Goal: Browse casually

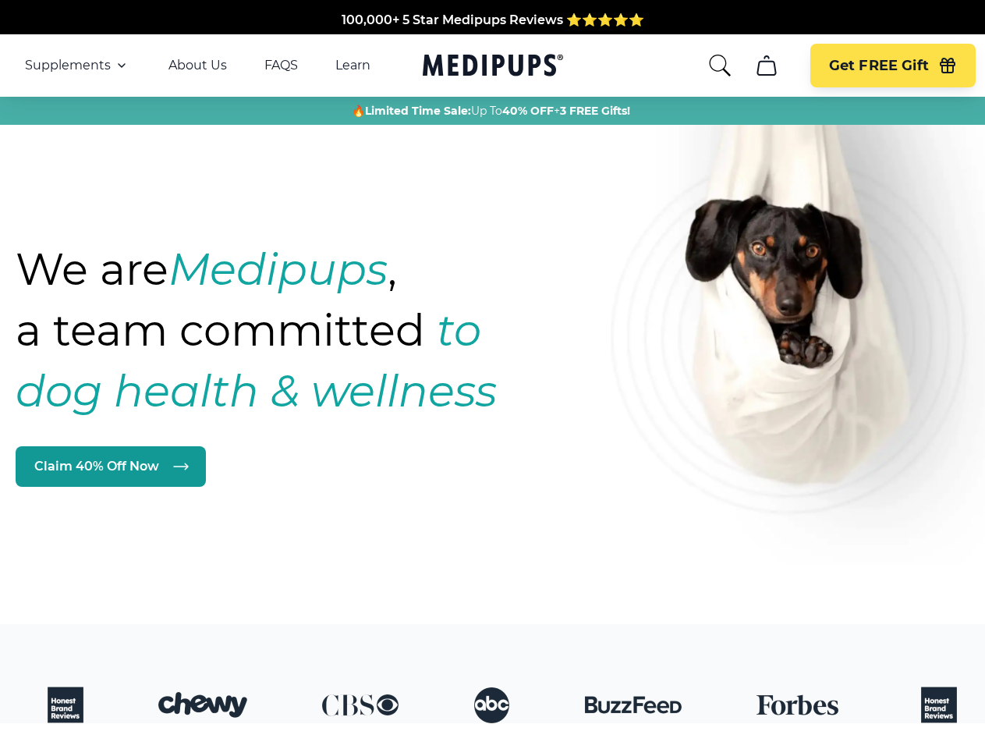
click at [492, 374] on strong "to dog health & wellness" at bounding box center [256, 360] width 481 height 114
click at [77, 66] on span "Supplements" at bounding box center [68, 66] width 86 height 16
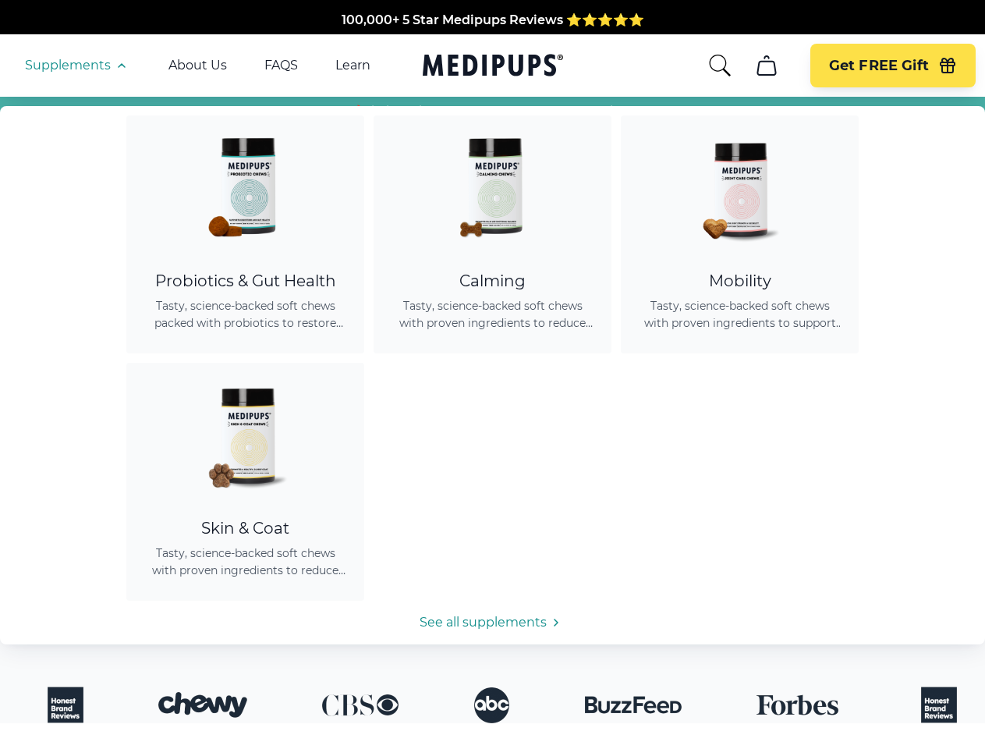
click at [120, 66] on icon "button" at bounding box center [121, 65] width 19 height 19
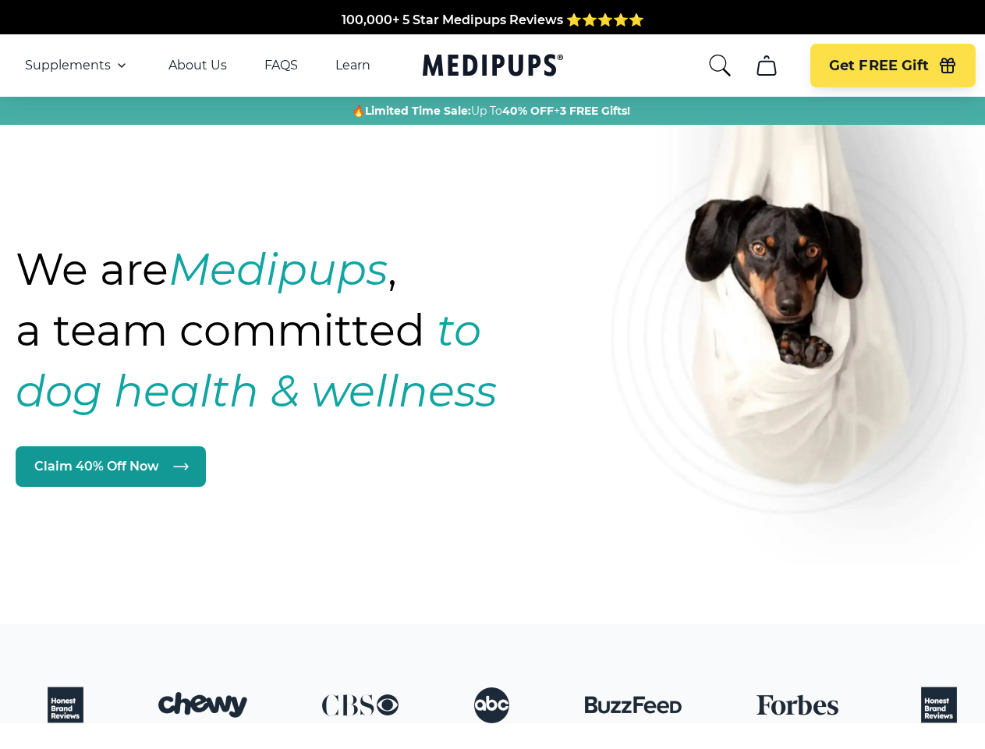
click at [719, 66] on icon "search" at bounding box center [719, 65] width 25 height 25
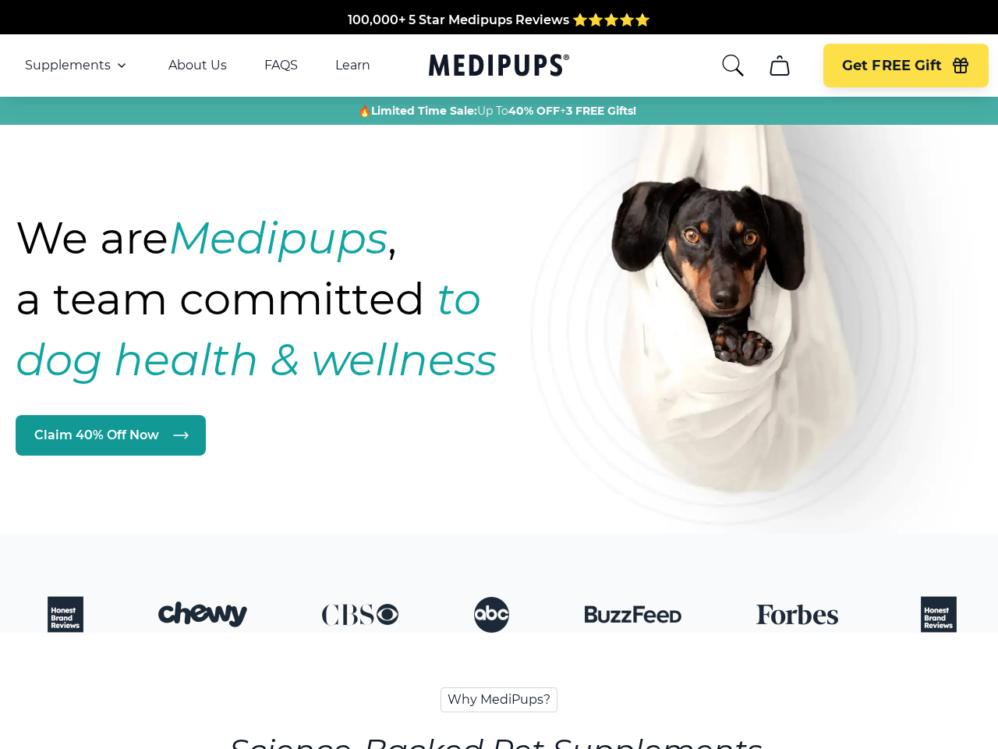
click at [767, 66] on icon "cart" at bounding box center [779, 65] width 25 height 25
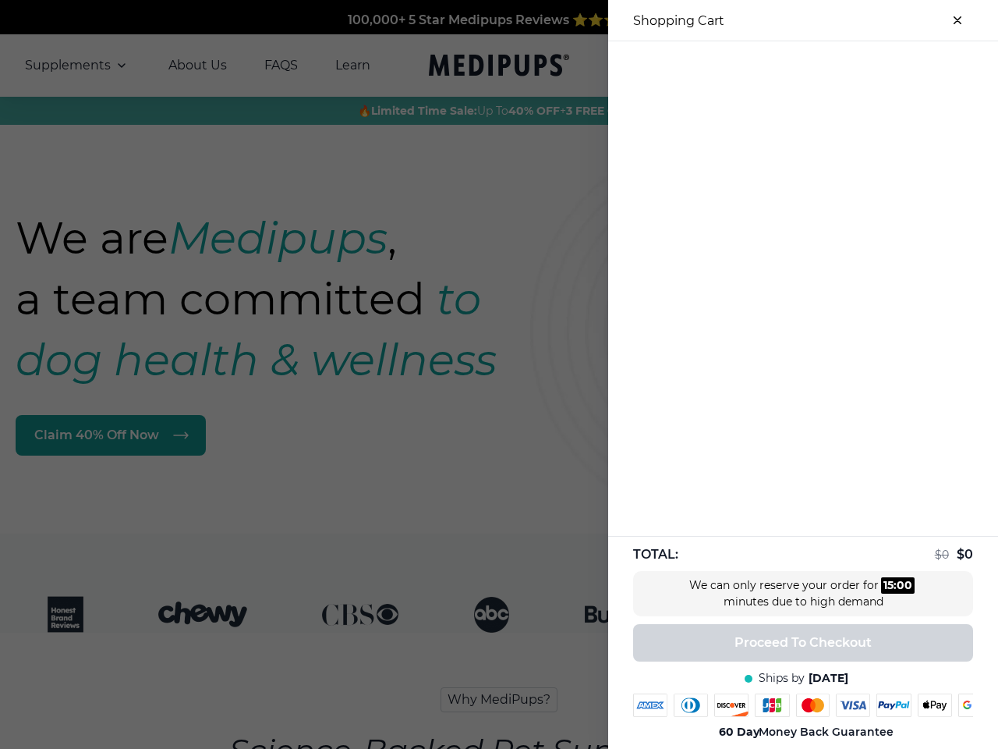
click at [766, 66] on div at bounding box center [499, 374] width 998 height 749
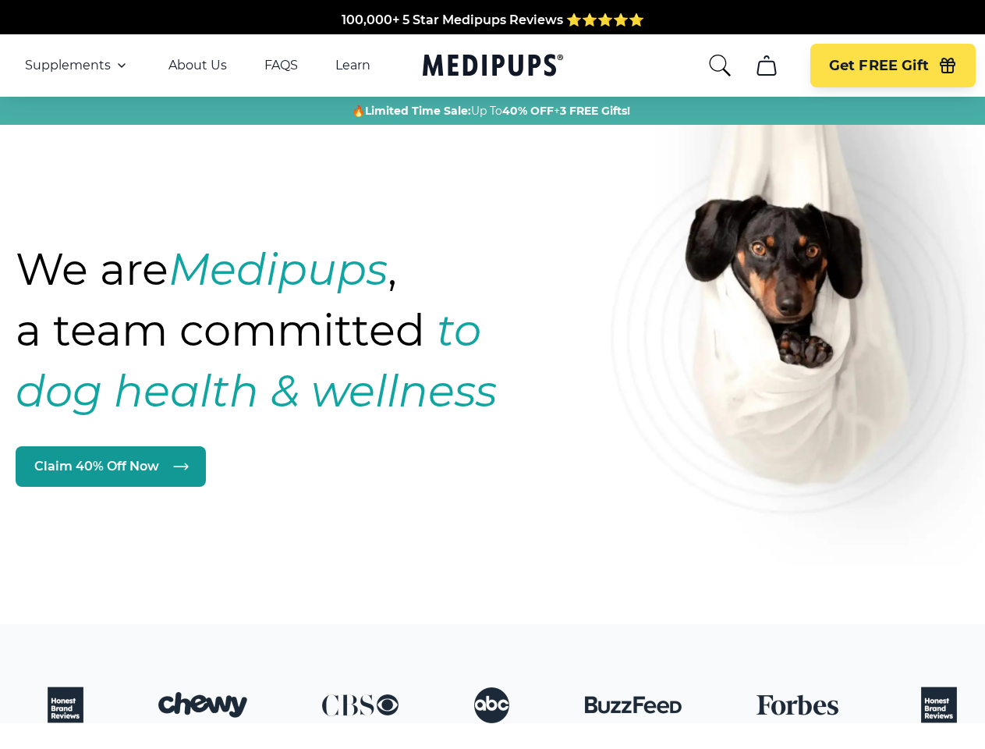
click at [948, 66] on icon "button" at bounding box center [948, 67] width 14 height 10
click at [180, 463] on icon at bounding box center [181, 466] width 14 height 6
